Goal: Task Accomplishment & Management: Manage account settings

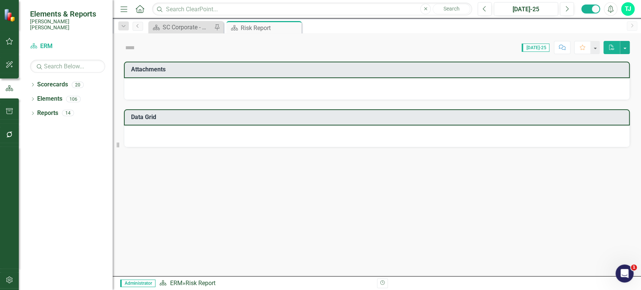
click at [5, 287] on button "button" at bounding box center [9, 280] width 17 height 16
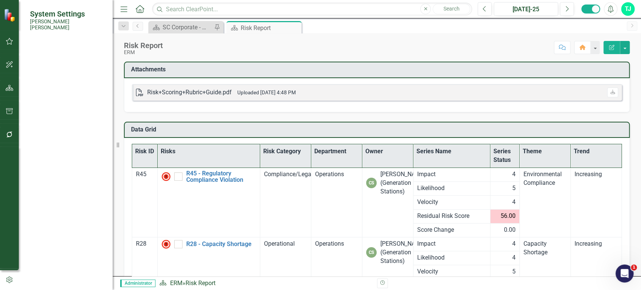
click at [63, 208] on link "Revision History" at bounding box center [67, 212] width 75 height 9
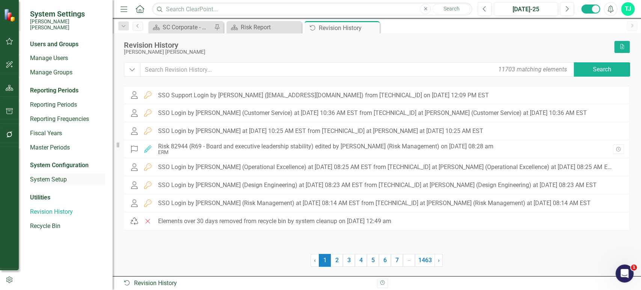
click at [50, 176] on link "System Setup" at bounding box center [67, 179] width 75 height 9
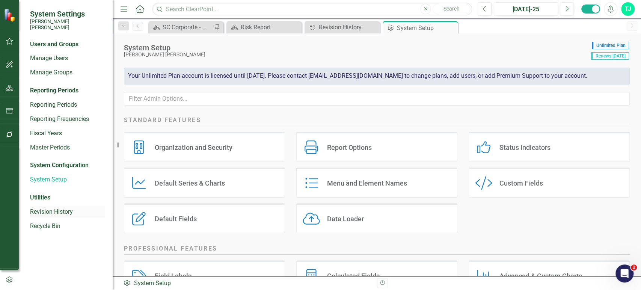
click at [46, 209] on link "Revision History" at bounding box center [67, 212] width 75 height 9
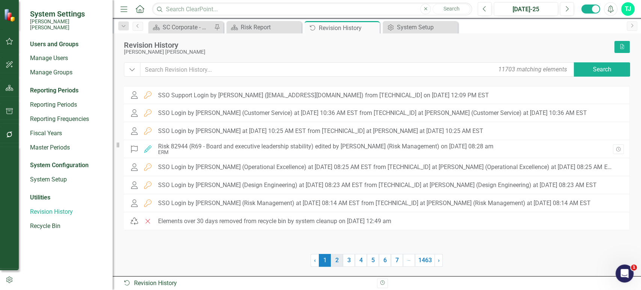
click at [339, 263] on link "2" at bounding box center [337, 260] width 12 height 13
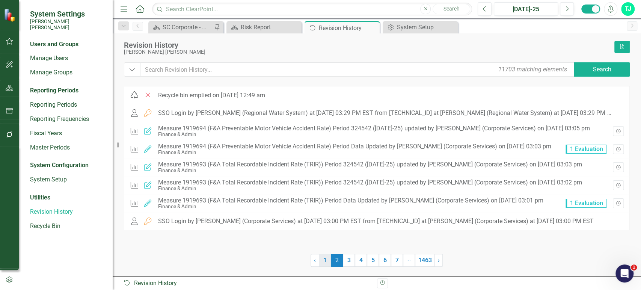
click at [321, 263] on link "1" at bounding box center [325, 260] width 12 height 13
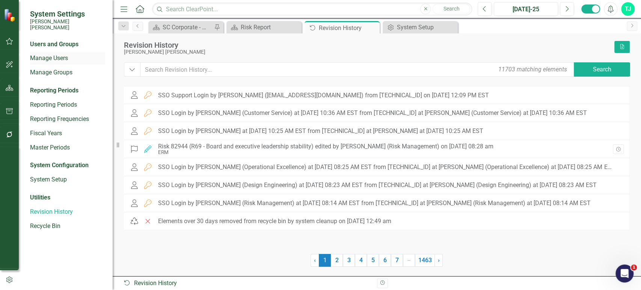
click at [51, 54] on link "Manage Users" at bounding box center [67, 58] width 75 height 9
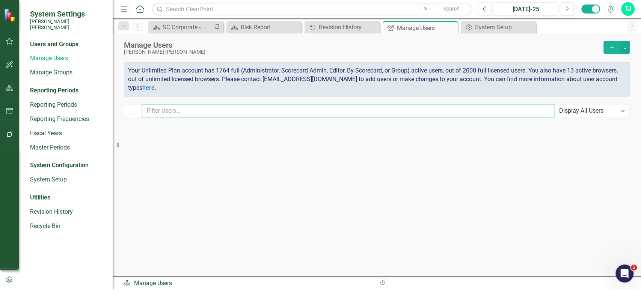
click at [170, 112] on input "text" at bounding box center [348, 111] width 412 height 14
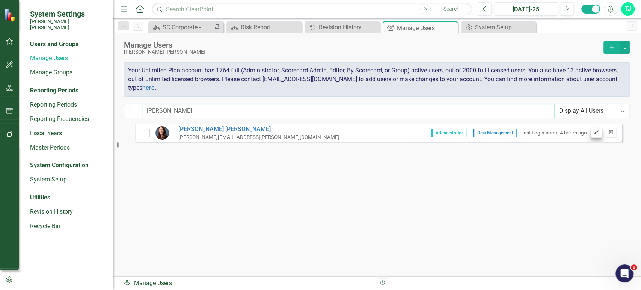
type input "[PERSON_NAME]"
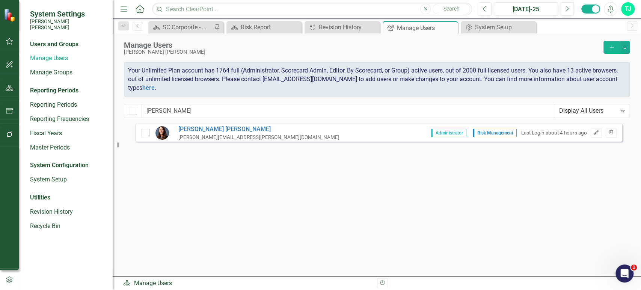
click at [594, 134] on icon "Edit" at bounding box center [596, 132] width 6 height 5
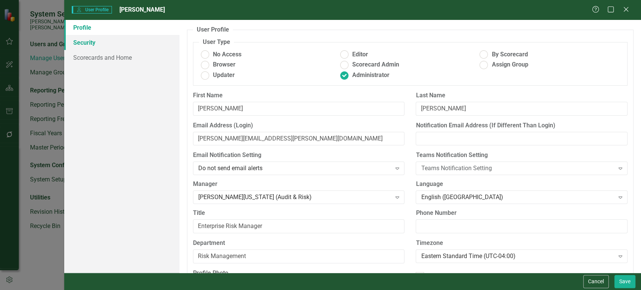
click at [116, 36] on link "Security" at bounding box center [121, 42] width 115 height 15
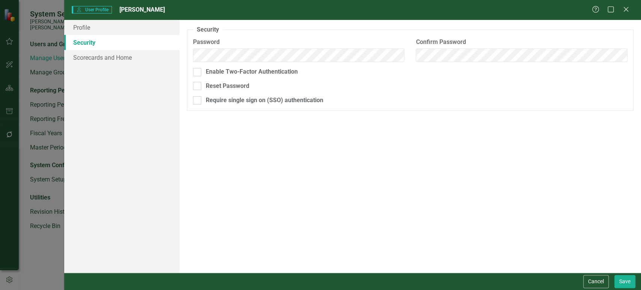
drag, startPoint x: 598, startPoint y: 281, endPoint x: 588, endPoint y: 281, distance: 9.8
click at [597, 281] on button "Cancel" at bounding box center [596, 281] width 26 height 13
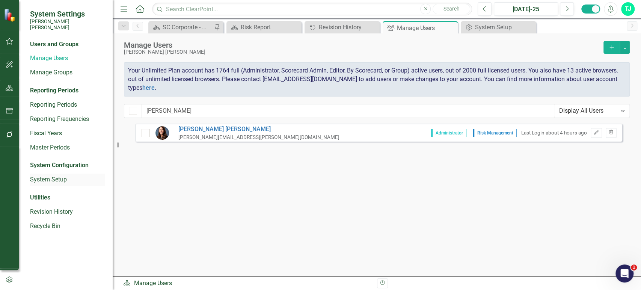
click at [50, 175] on link "System Setup" at bounding box center [67, 179] width 75 height 9
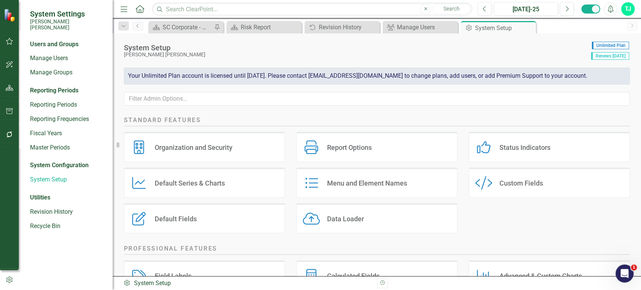
click at [201, 153] on div "Organization and Security Organization and Security" at bounding box center [204, 147] width 161 height 30
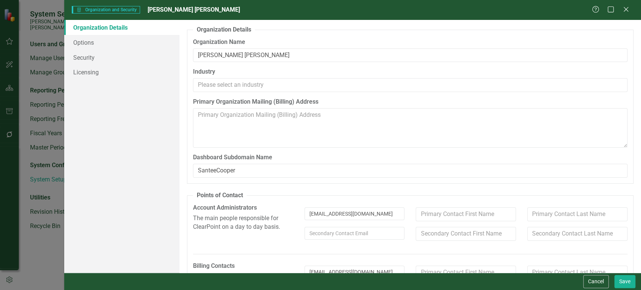
scroll to position [135, 0]
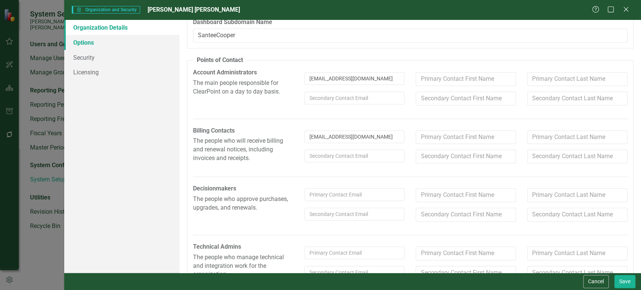
click at [103, 40] on link "Options" at bounding box center [121, 42] width 115 height 15
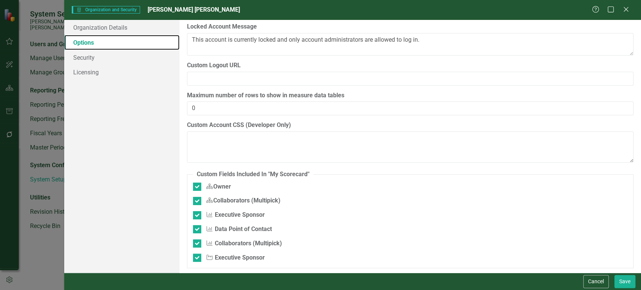
scroll to position [0, 0]
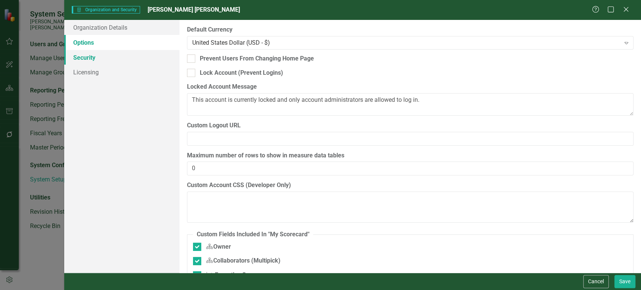
click at [125, 56] on link "Security" at bounding box center [121, 57] width 115 height 15
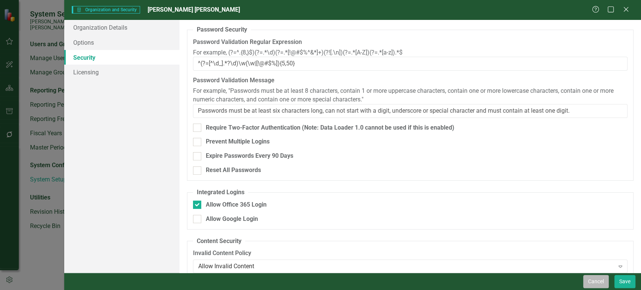
click at [590, 283] on button "Cancel" at bounding box center [596, 281] width 26 height 13
